Goal: Complete application form

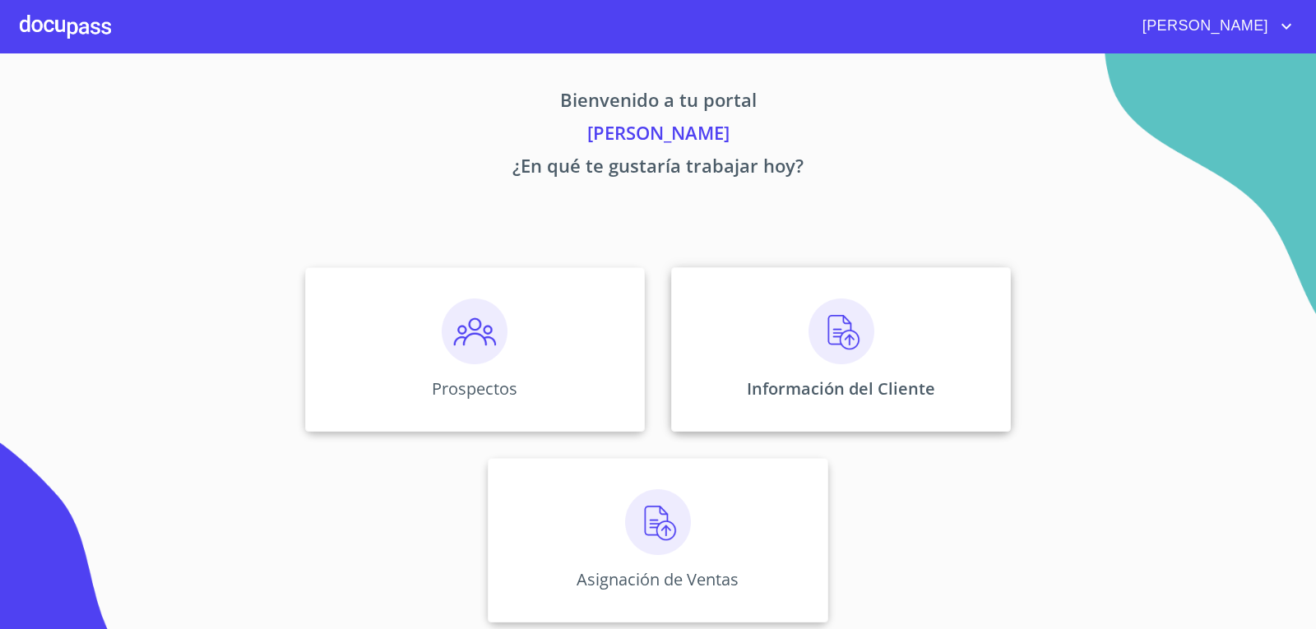
click at [850, 346] on img at bounding box center [841, 332] width 66 height 66
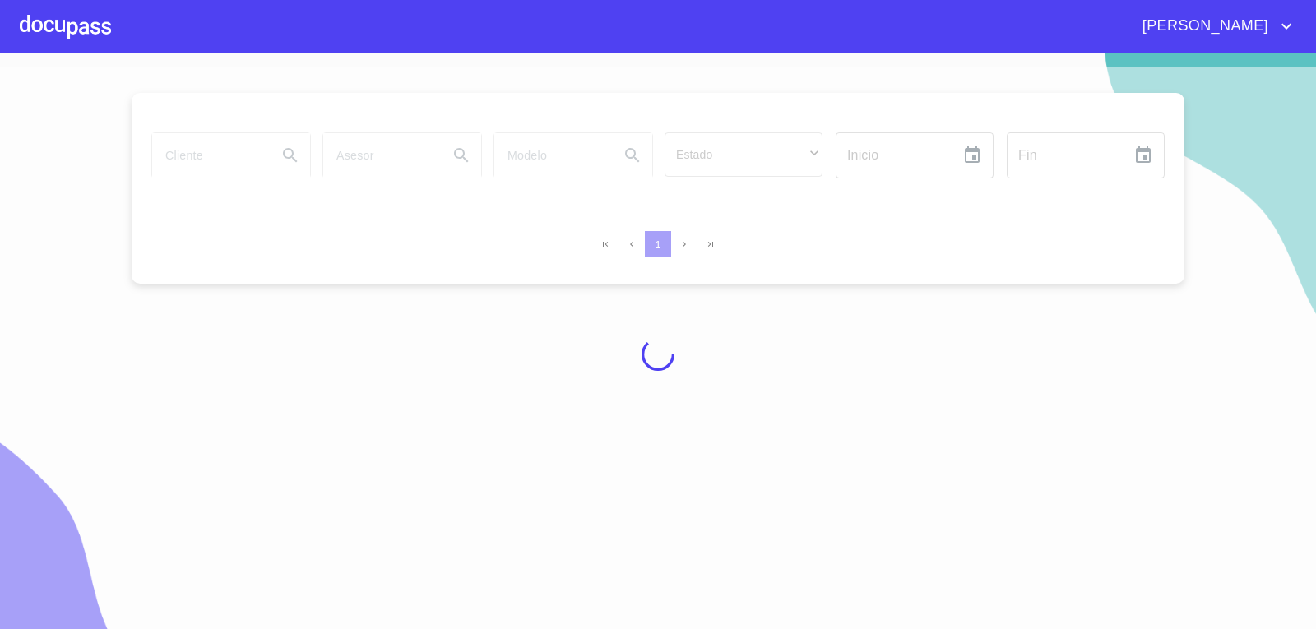
click at [201, 158] on div at bounding box center [658, 355] width 1316 height 576
click at [192, 173] on div at bounding box center [658, 355] width 1316 height 576
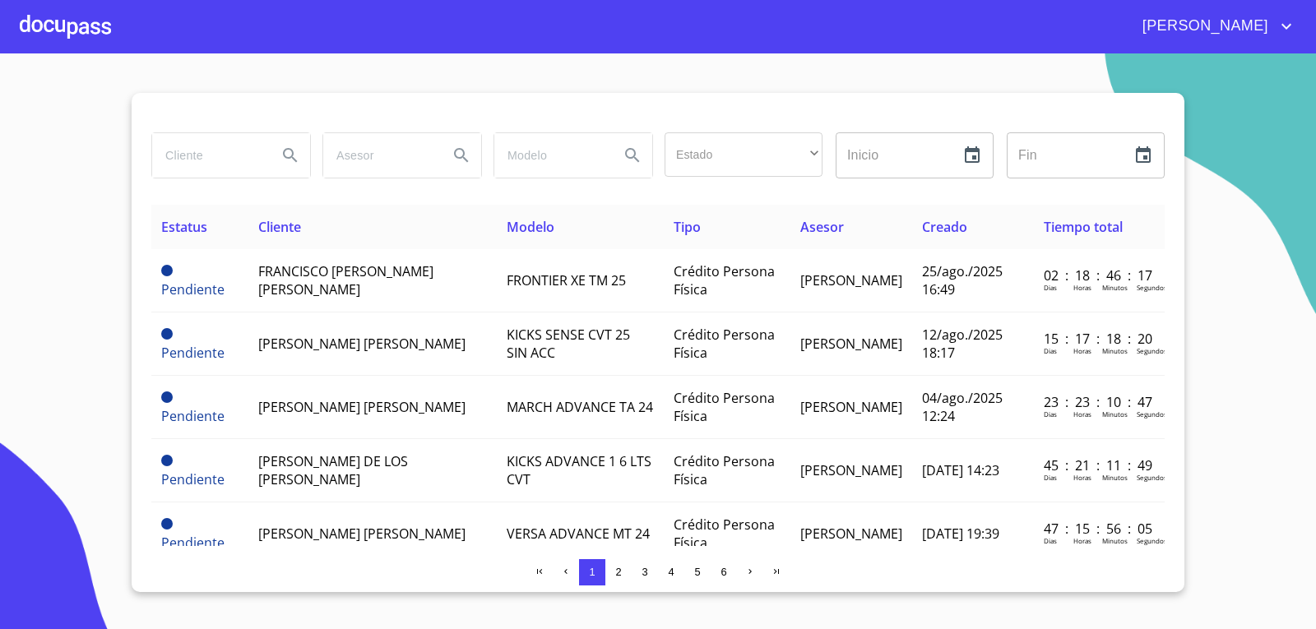
click at [248, 157] on input "search" at bounding box center [208, 155] width 112 height 44
type input "[PERSON_NAME]"
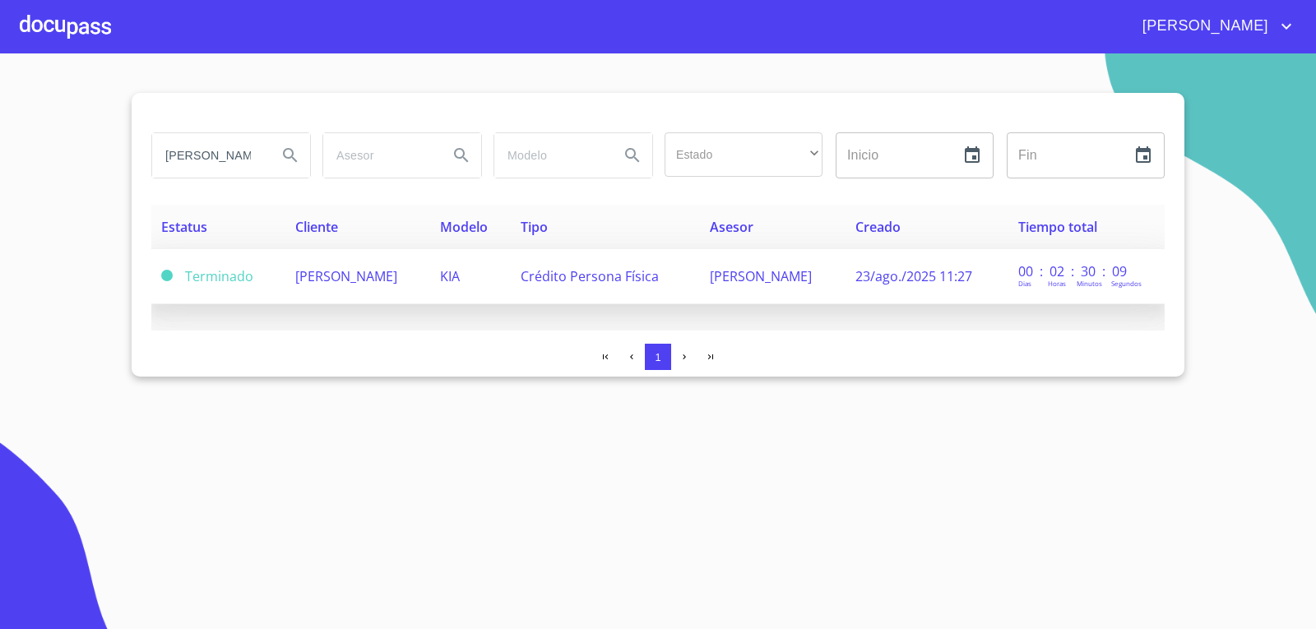
click at [511, 267] on td "KIA" at bounding box center [470, 276] width 81 height 55
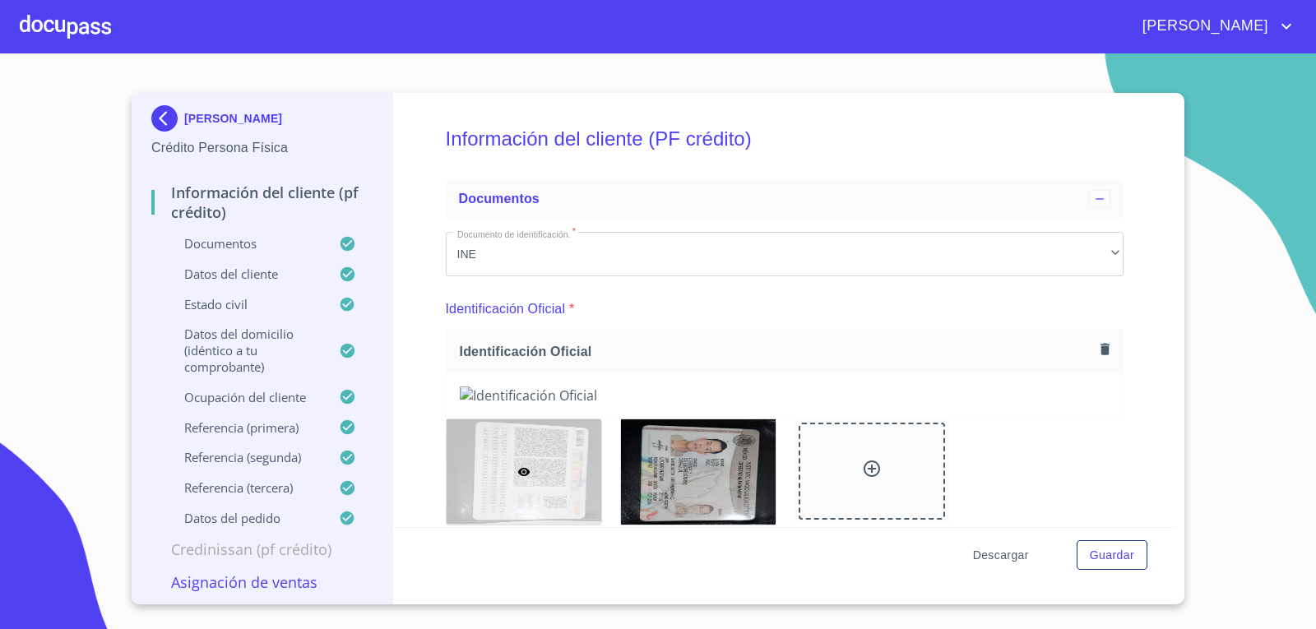
click at [1021, 546] on span "Descargar" at bounding box center [1001, 555] width 56 height 21
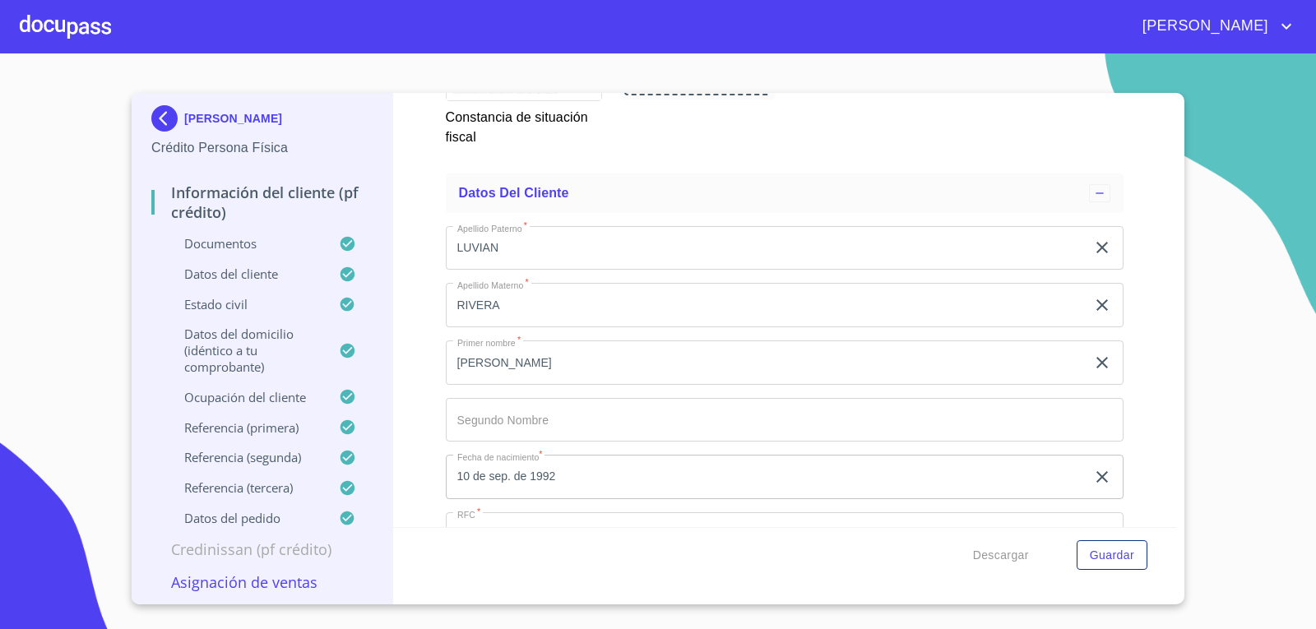
scroll to position [4687, 0]
